Goal: Information Seeking & Learning: Learn about a topic

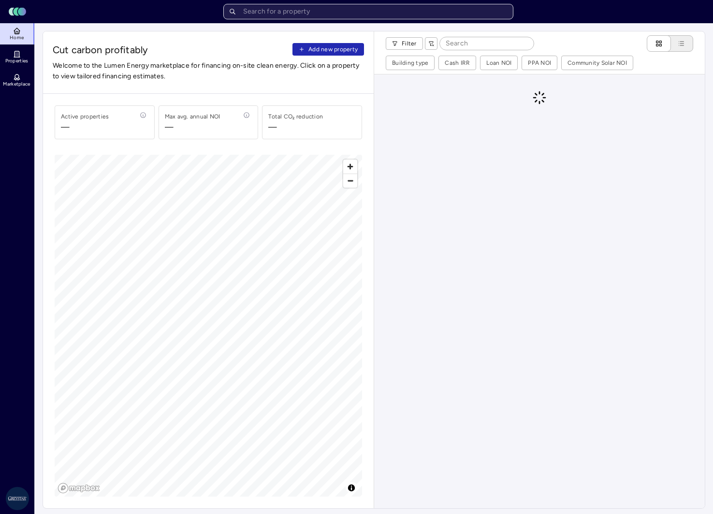
click at [283, 15] on input "text" at bounding box center [368, 11] width 290 height 15
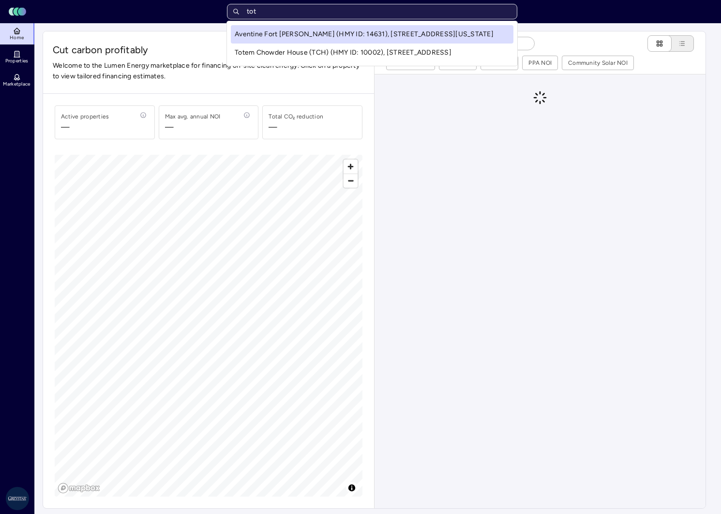
type input "tott"
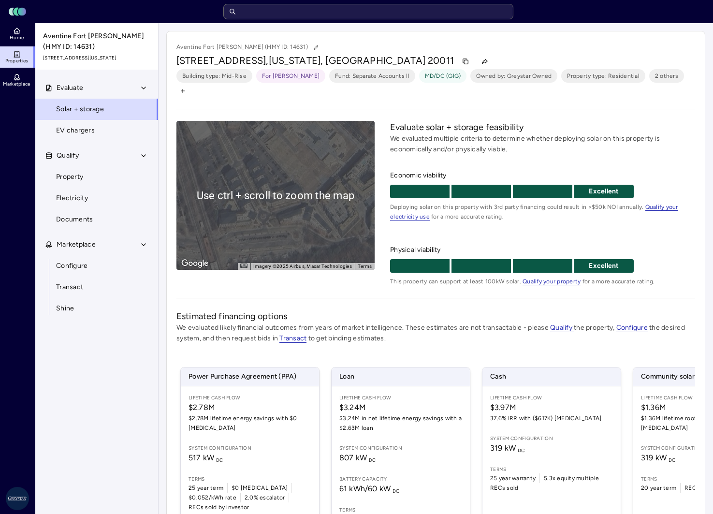
click at [251, 205] on div "To activate drag with keyboard, press Alt + Enter. Once in keyboard drag state,…" at bounding box center [276, 195] width 198 height 149
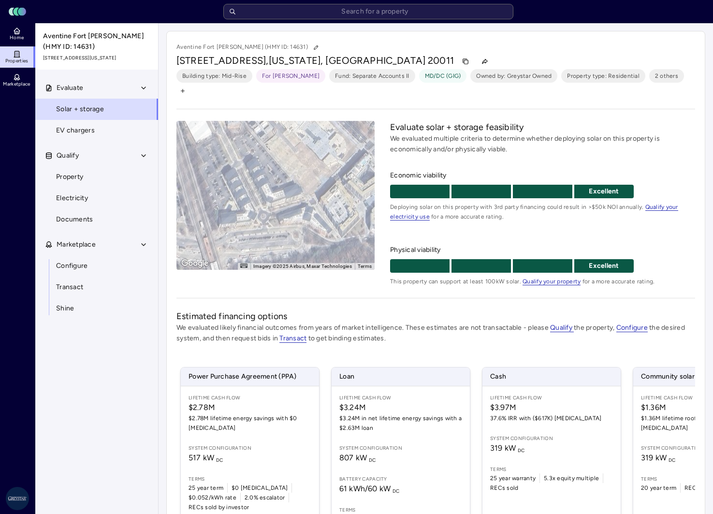
click at [292, 176] on div "To activate drag with keyboard, press Alt + Enter. Once in keyboard drag state,…" at bounding box center [276, 195] width 198 height 149
click at [274, 181] on div "To activate drag with keyboard, press Alt + Enter. Once in keyboard drag state,…" at bounding box center [276, 195] width 198 height 149
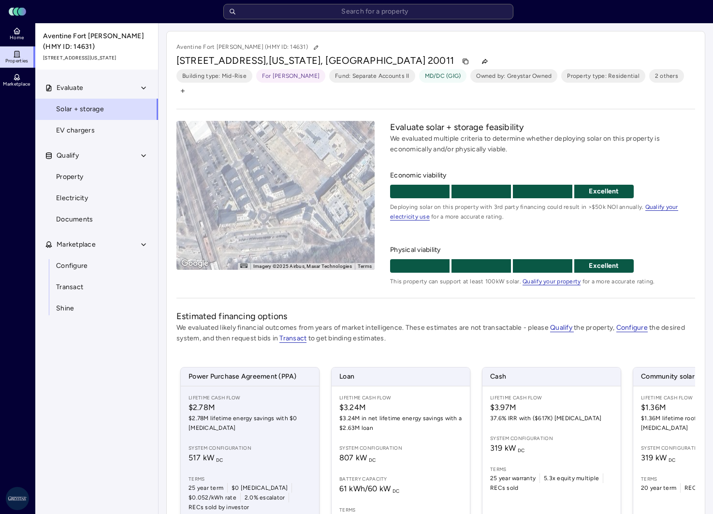
click at [250, 414] on span "$2.78M lifetime energy savings with $0 [MEDICAL_DATA]" at bounding box center [250, 423] width 123 height 19
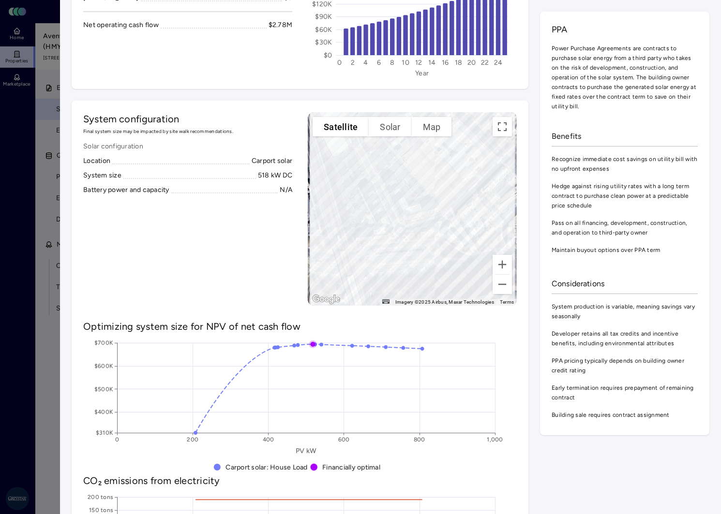
scroll to position [145, 0]
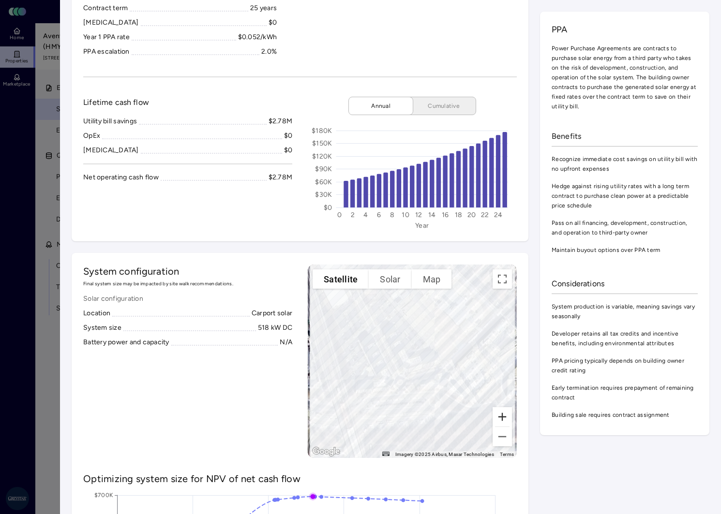
click at [497, 413] on button "Zoom in" at bounding box center [501, 416] width 19 height 19
click at [494, 439] on button "Zoom out" at bounding box center [501, 436] width 19 height 19
drag, startPoint x: 243, startPoint y: 447, endPoint x: 246, endPoint y: 356, distance: 91.0
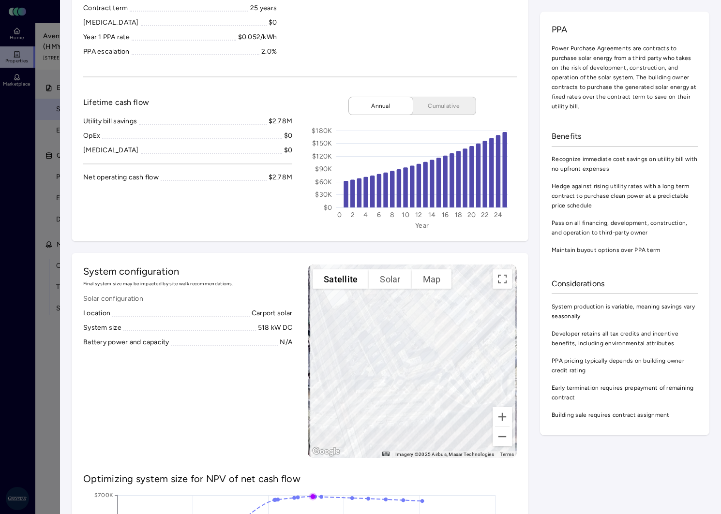
click at [246, 356] on div "System configuration Final system size may be impacted by site walk recommendat…" at bounding box center [187, 361] width 209 height 193
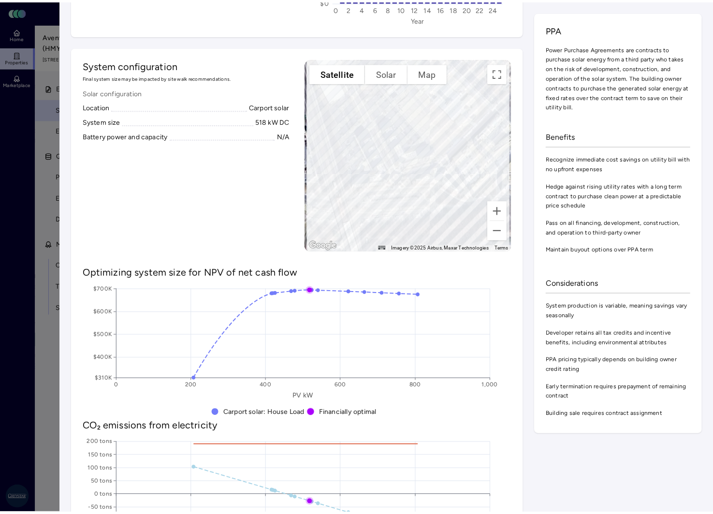
scroll to position [290, 0]
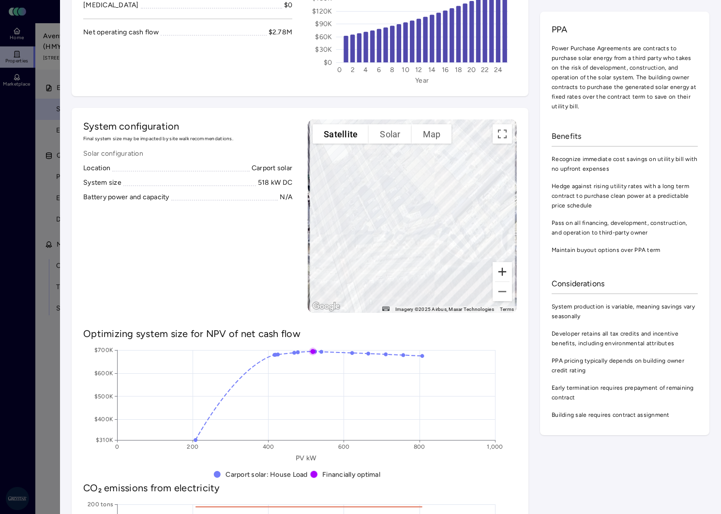
click at [497, 271] on button "Zoom in" at bounding box center [501, 271] width 19 height 19
click at [492, 295] on button "Zoom out" at bounding box center [501, 291] width 19 height 19
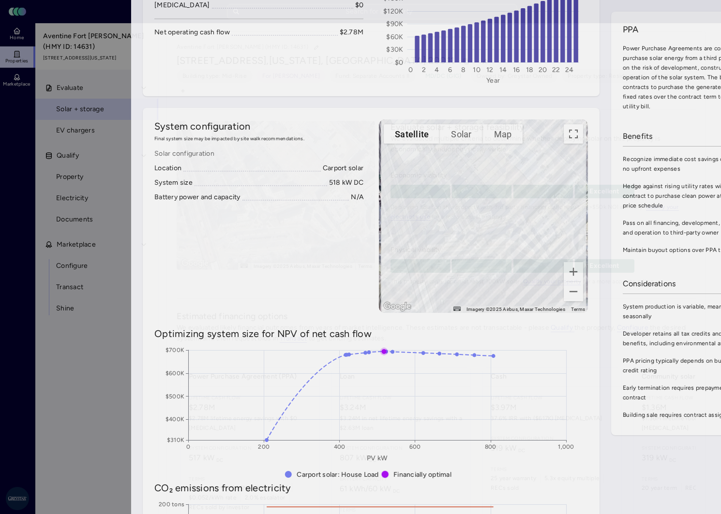
click at [18, 398] on div at bounding box center [360, 257] width 721 height 514
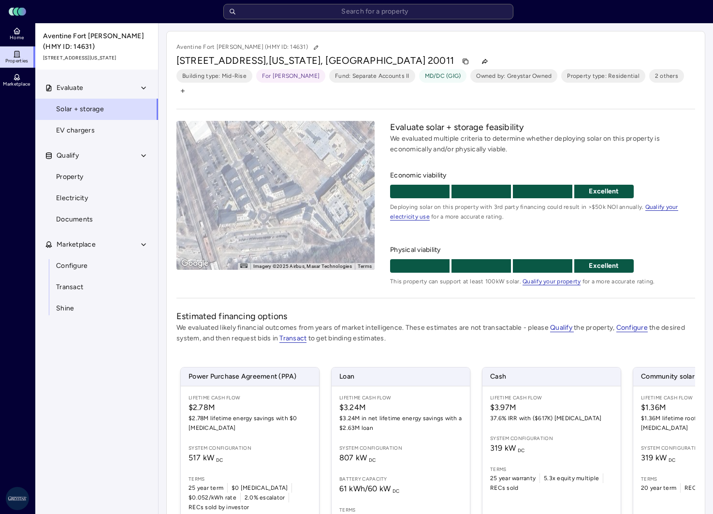
click at [471, 46] on div "Aventine Fort [PERSON_NAME] (HMY ID: 14631)" at bounding box center [436, 47] width 519 height 13
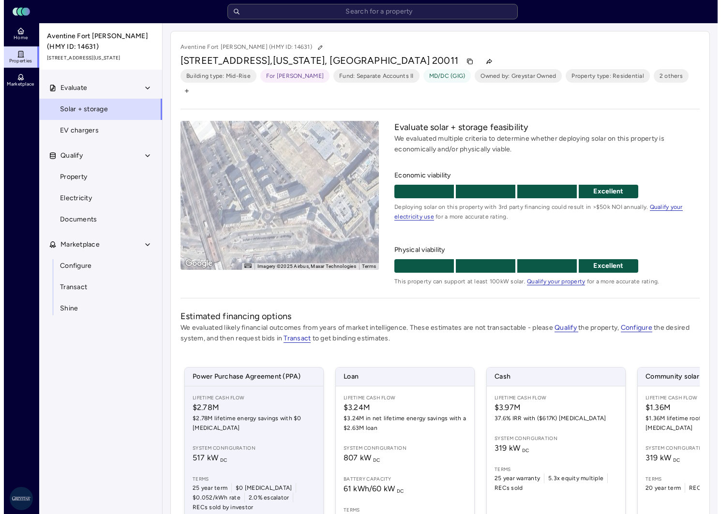
scroll to position [48, 0]
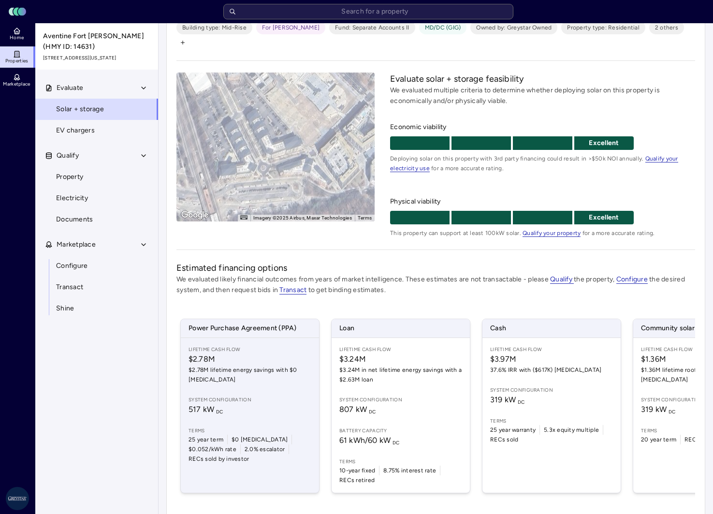
click at [263, 404] on span "517 kW DC" at bounding box center [250, 410] width 123 height 12
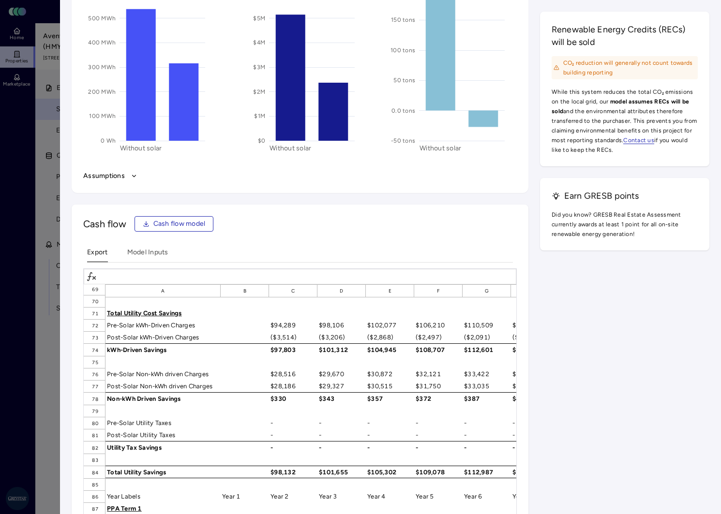
scroll to position [853, 0]
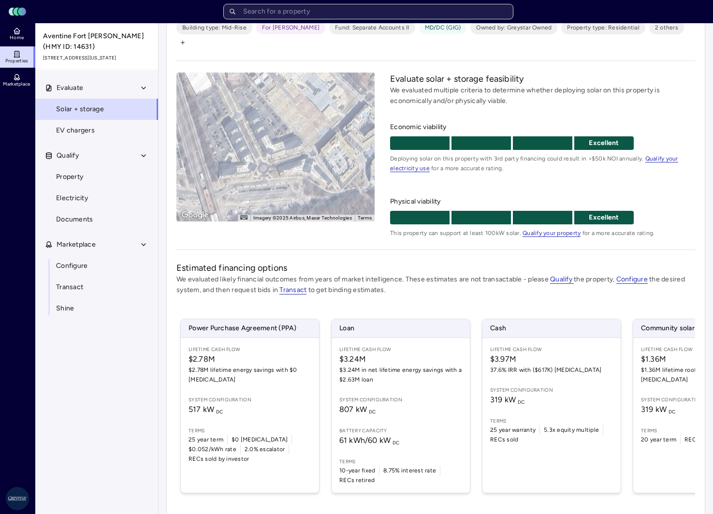
click at [336, 4] on input "text" at bounding box center [368, 11] width 290 height 15
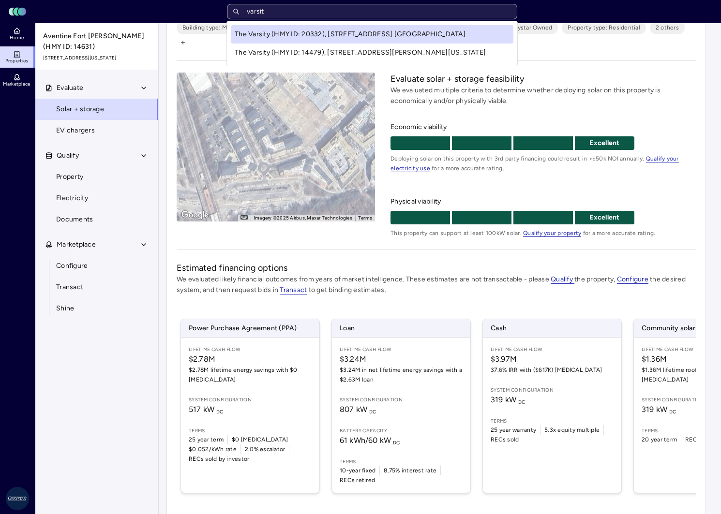
type input "varsity"
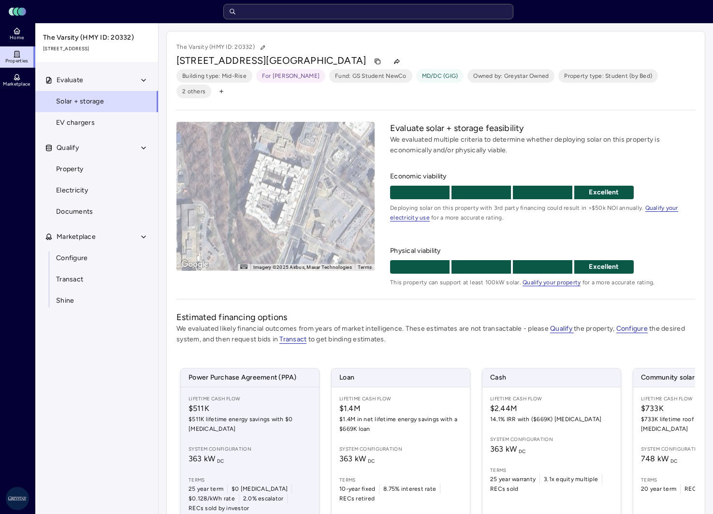
click at [239, 420] on div "Lifetime Cash Flow $511K $511K lifetime energy savings with $0 [MEDICAL_DATA] S…" at bounding box center [250, 453] width 138 height 133
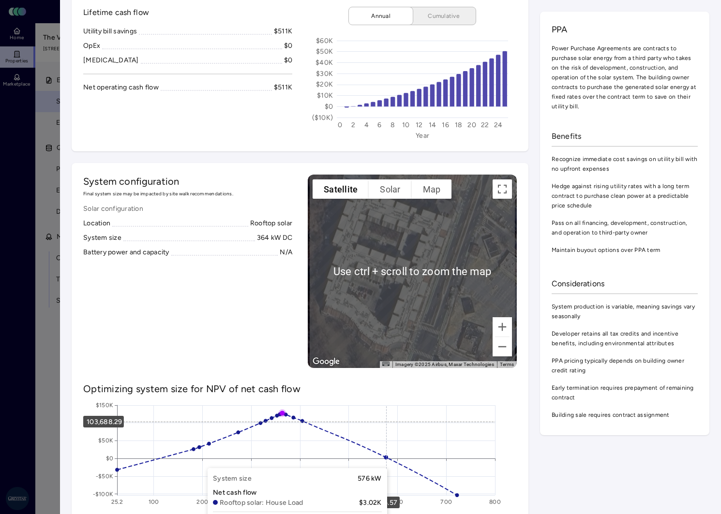
scroll to position [242, 0]
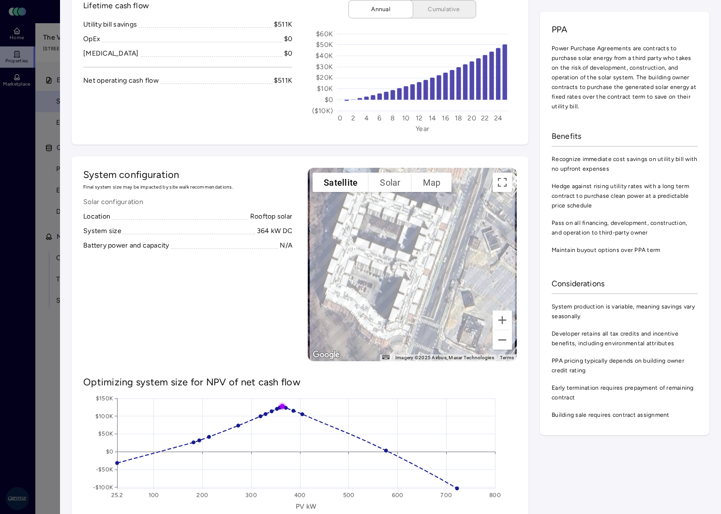
click at [249, 124] on div "Lifetime cash flow Utility bill savings $511K OpEx $0 [MEDICAL_DATA] $0 Net ope…" at bounding box center [187, 66] width 209 height 133
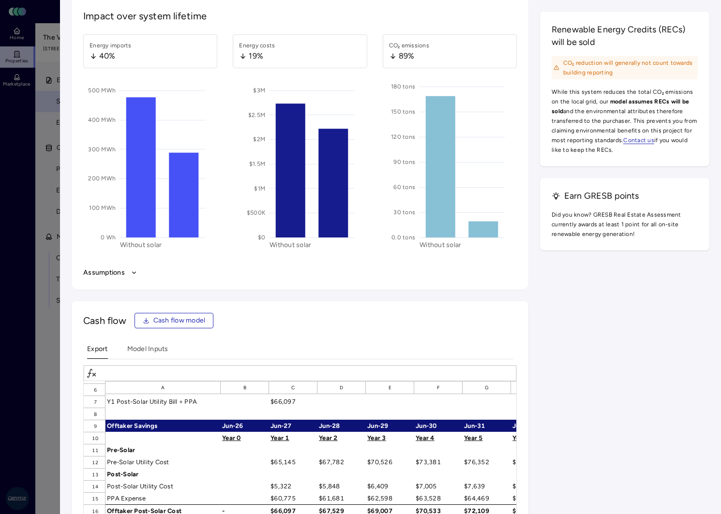
scroll to position [145, 0]
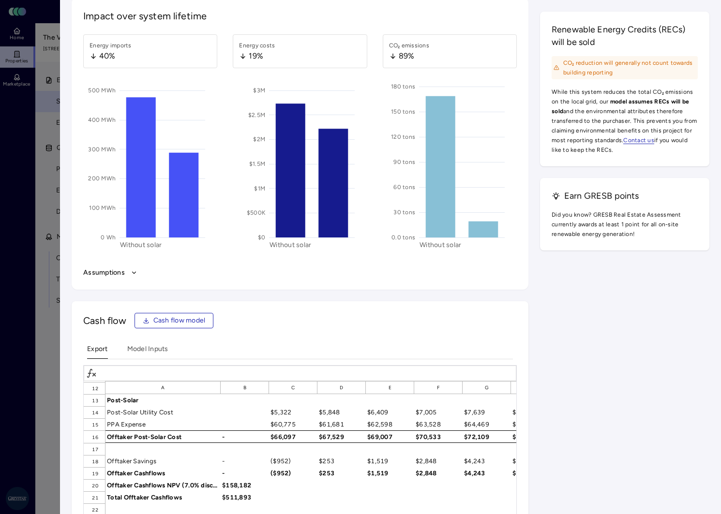
click at [613, 363] on div "Impact over system lifetime Energy imports 40% 0 Wh 100 MWh 200 MWh 300 MWh 400…" at bounding box center [391, 357] width 638 height 718
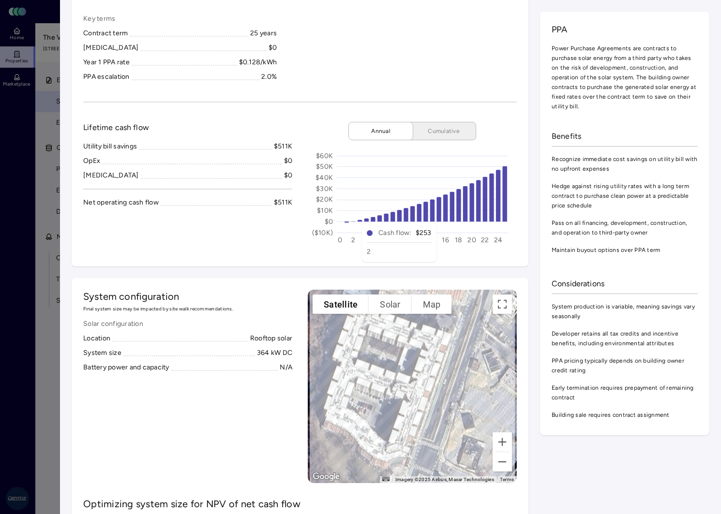
scroll to position [193, 0]
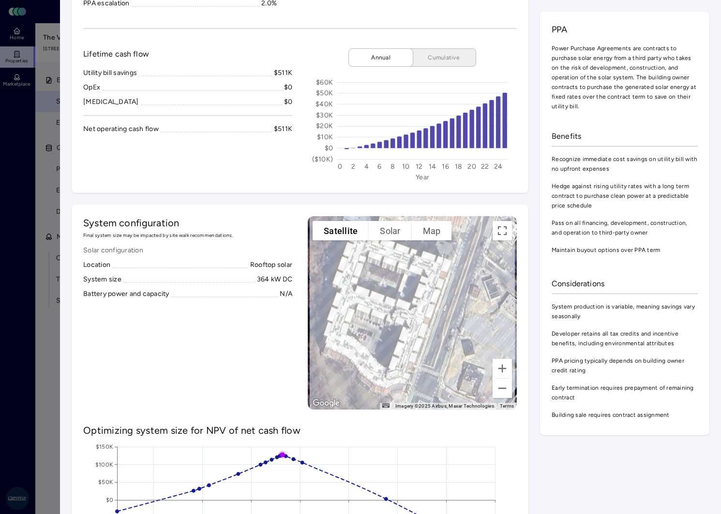
click at [383, 230] on button "Solar" at bounding box center [390, 230] width 43 height 19
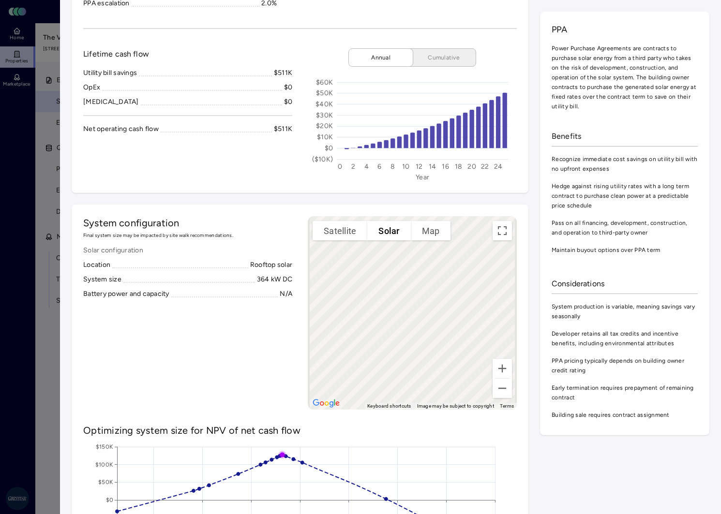
click at [383, 230] on button "Solar" at bounding box center [388, 230] width 43 height 19
click at [385, 233] on button "Solar" at bounding box center [388, 230] width 43 height 19
click at [390, 232] on button "Solar" at bounding box center [388, 230] width 43 height 19
click at [426, 230] on button "Map" at bounding box center [431, 230] width 40 height 19
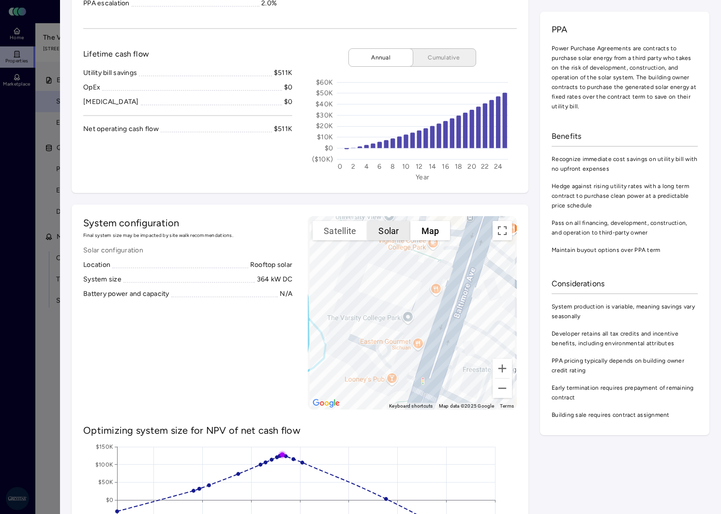
click at [392, 232] on button "Solar" at bounding box center [388, 230] width 43 height 19
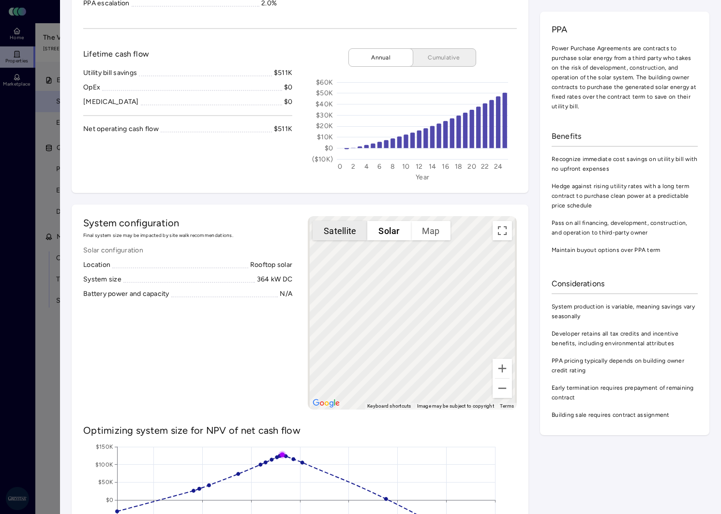
click at [338, 229] on button "Satellite" at bounding box center [339, 230] width 55 height 19
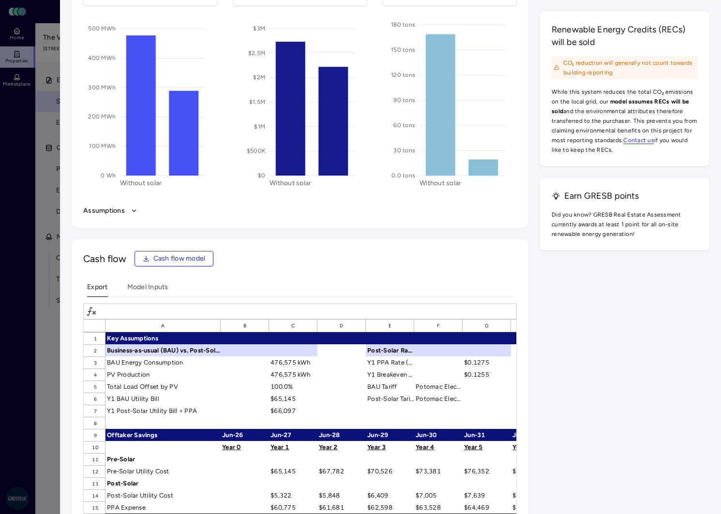
scroll to position [1354, 0]
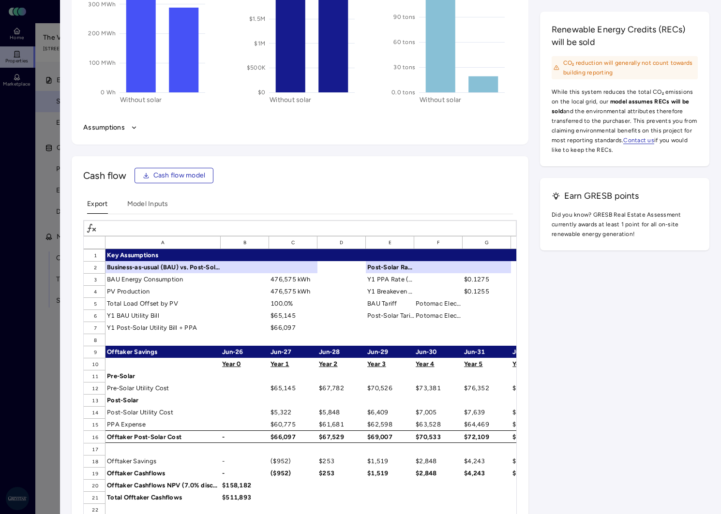
drag, startPoint x: 466, startPoint y: 182, endPoint x: 447, endPoint y: 178, distance: 19.5
click at [466, 182] on div "Cash flow Cash flow model" at bounding box center [299, 175] width 433 height 15
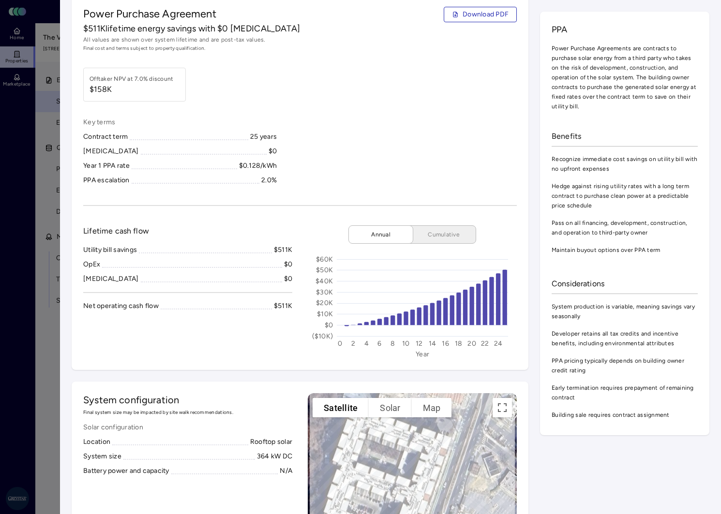
scroll to position [0, 0]
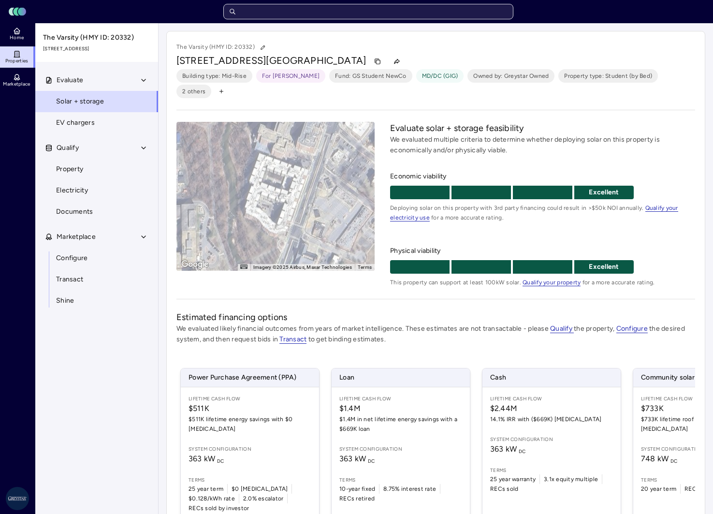
click at [343, 15] on input "text" at bounding box center [368, 11] width 290 height 15
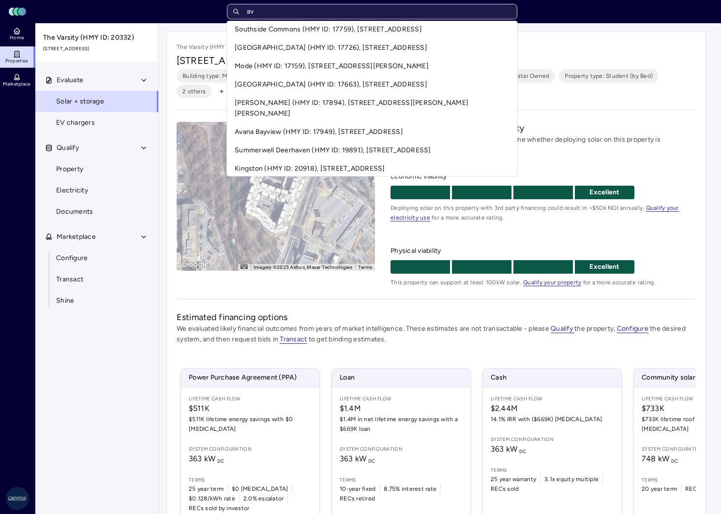
scroll to position [4, 0]
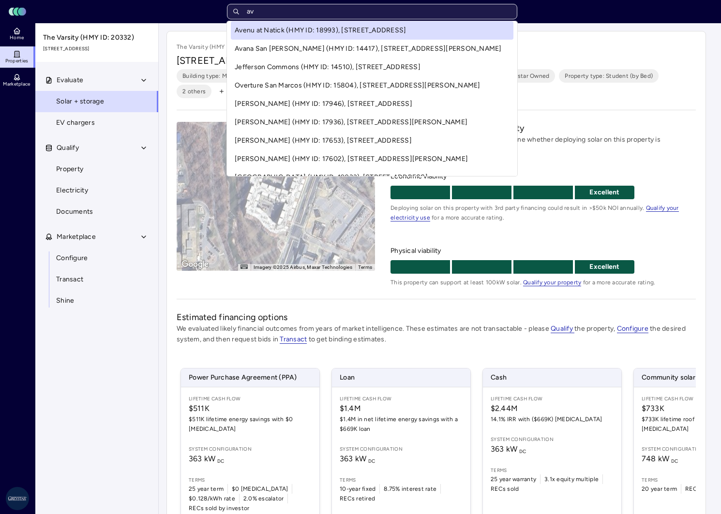
type input "a"
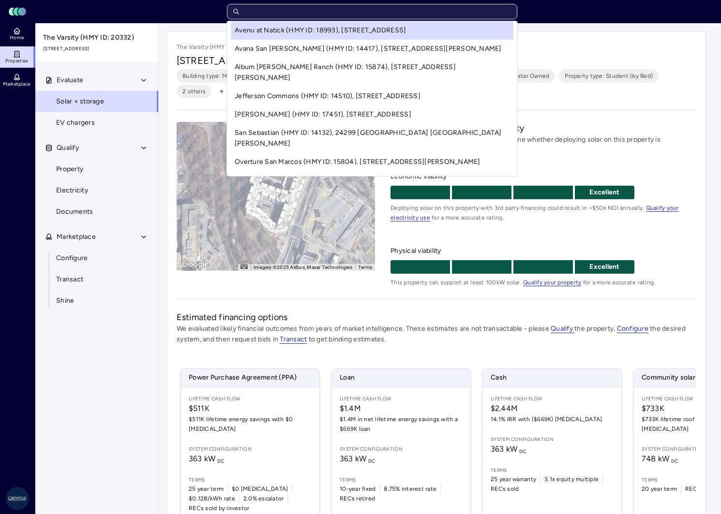
scroll to position [0, 0]
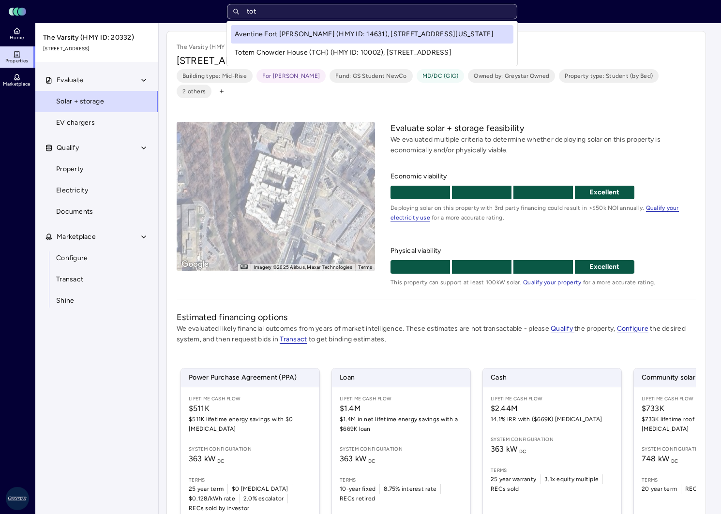
type input "tott"
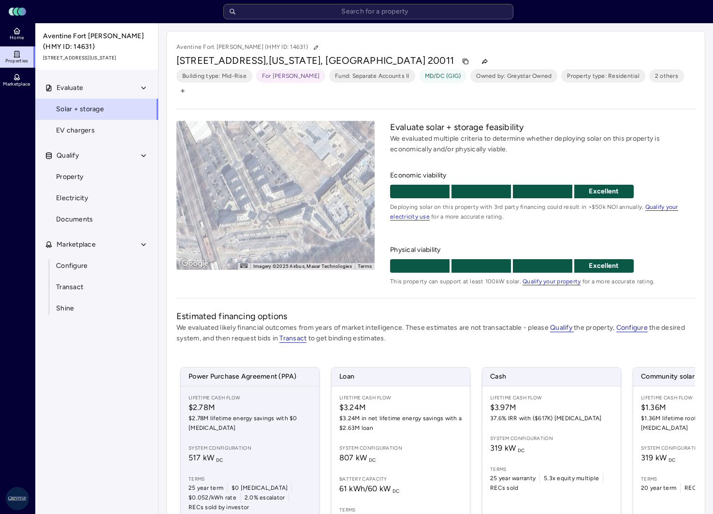
click at [268, 414] on span "$2.78M lifetime energy savings with $0 [MEDICAL_DATA]" at bounding box center [250, 423] width 123 height 19
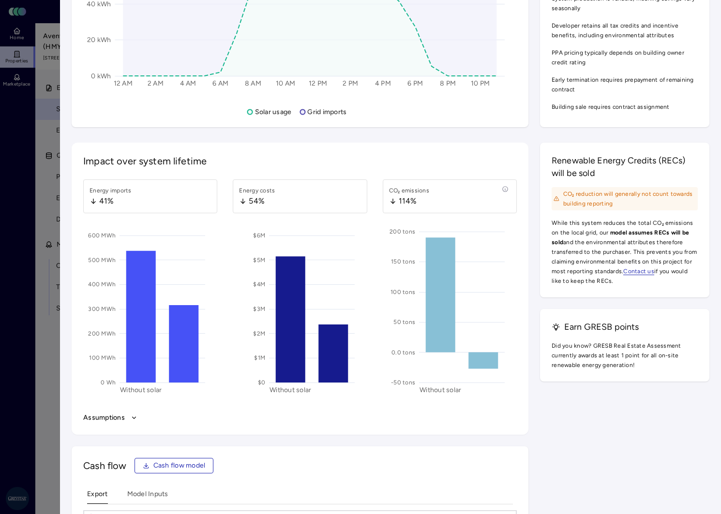
scroll to position [1258, 0]
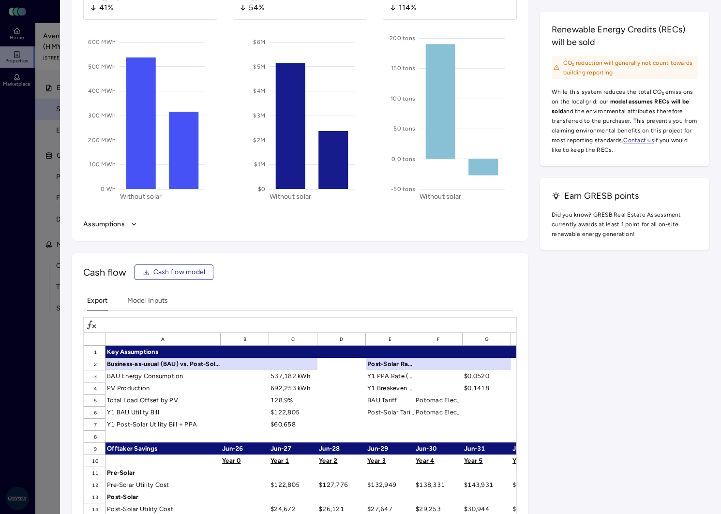
click at [569, 364] on div "Impact over system lifetime Energy imports 41% 0 Wh 100 MWh 200 MWh 300 MWh 400…" at bounding box center [391, 308] width 638 height 718
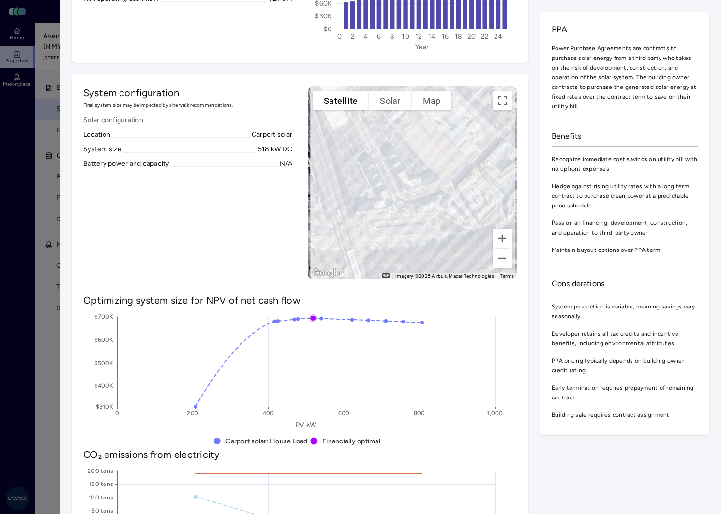
scroll to position [290, 0]
